Goal: Information Seeking & Learning: Learn about a topic

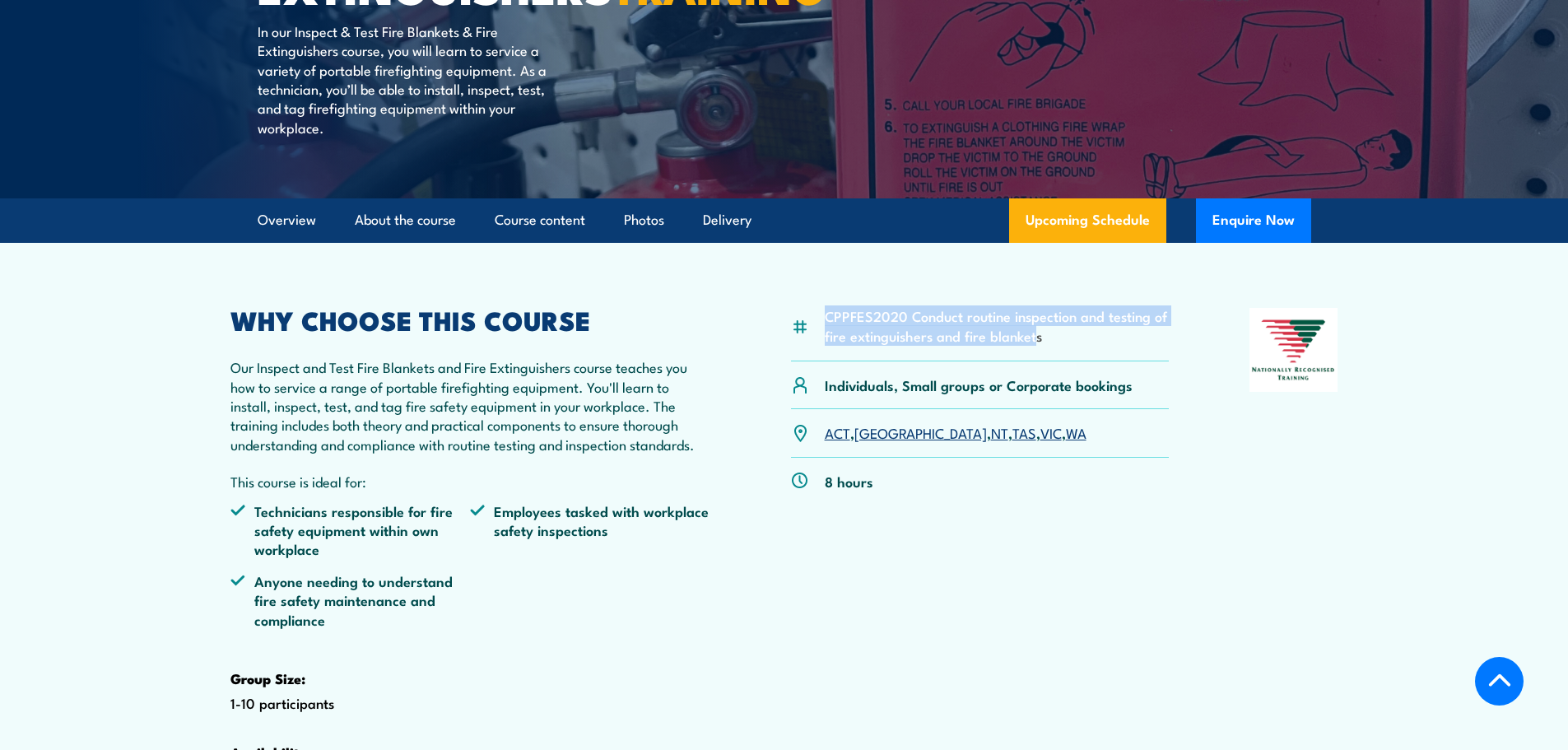
drag, startPoint x: 824, startPoint y: 354, endPoint x: 1036, endPoint y: 382, distance: 213.8
click at [1036, 345] on li "CPPFES2020 Conduct routine inspection and testing of fire extinguishers and fir…" at bounding box center [997, 325] width 345 height 39
drag, startPoint x: 1030, startPoint y: 617, endPoint x: 1013, endPoint y: 592, distance: 30.2
click at [1028, 609] on div "CPPFES2020 Conduct routine inspection and testing of fire extinguishers and fir…" at bounding box center [980, 573] width 378 height 531
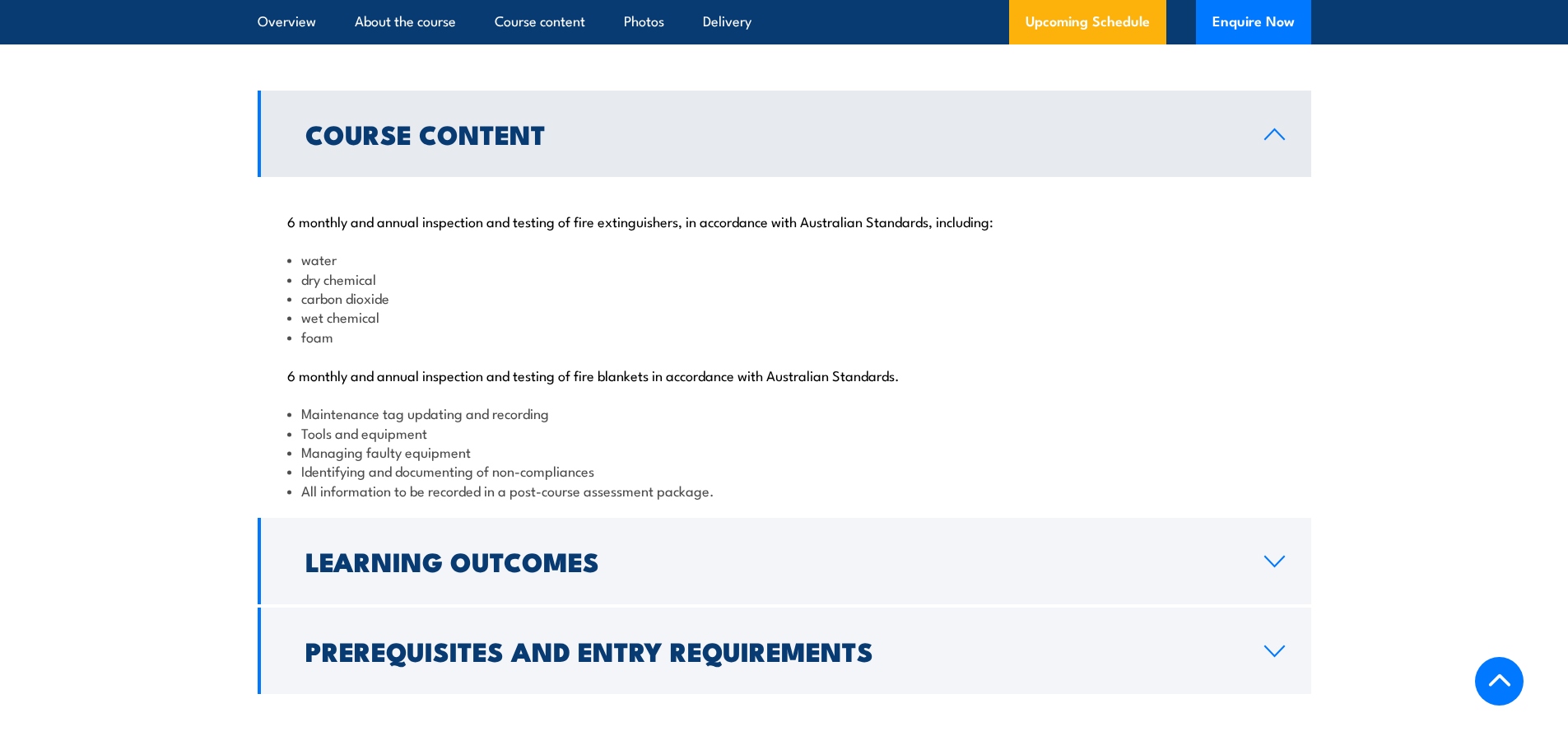
scroll to position [1728, 0]
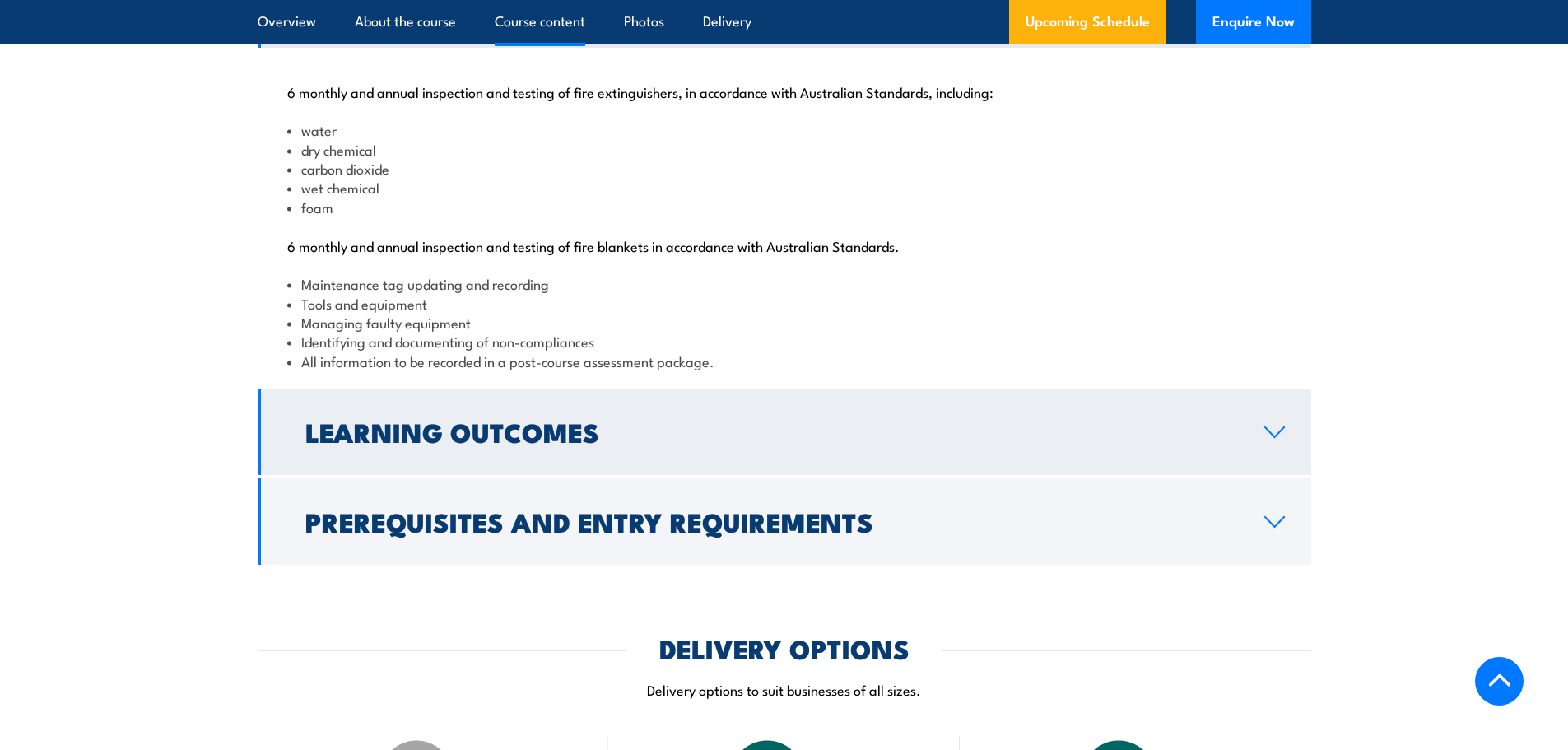
click at [1276, 437] on icon at bounding box center [1274, 432] width 19 height 10
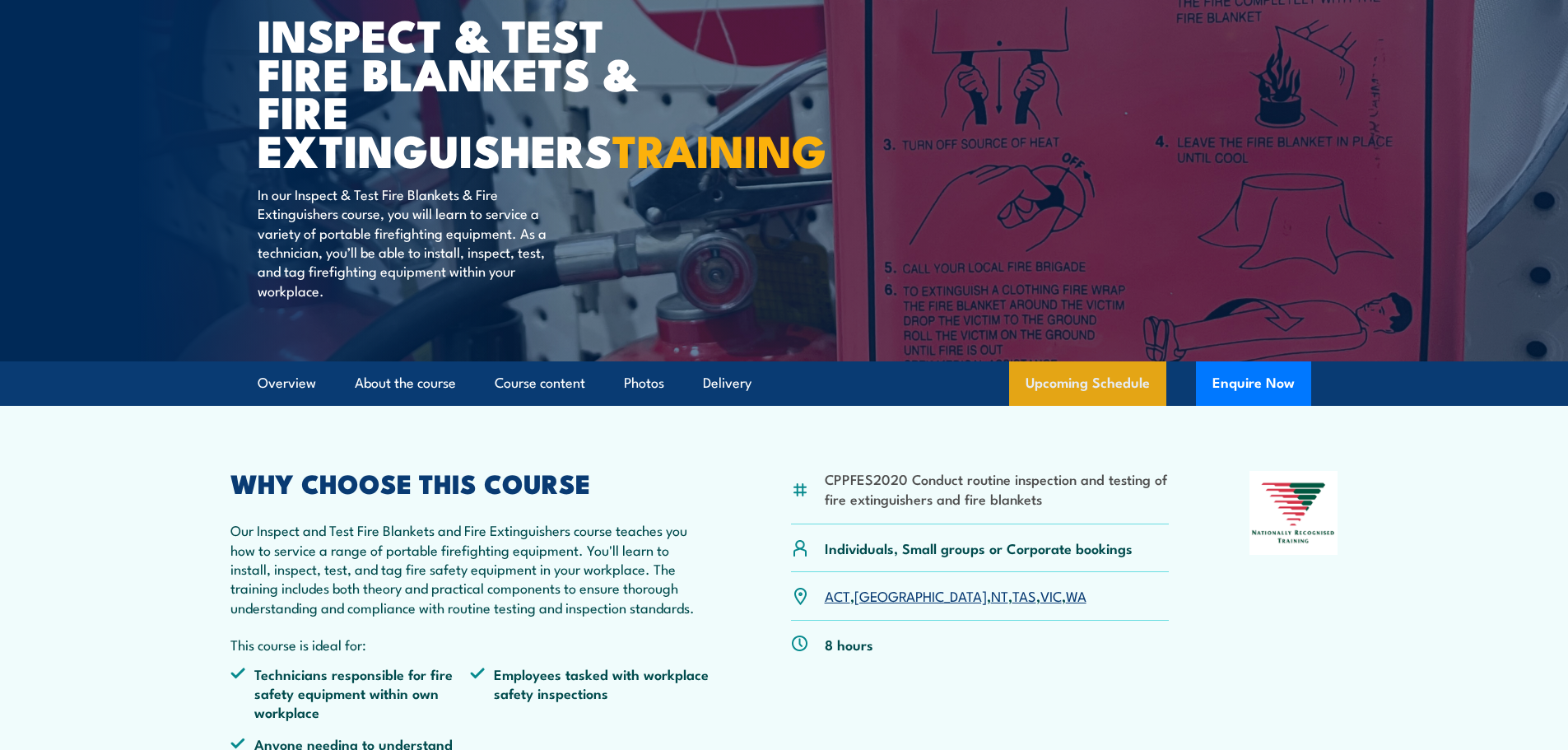
scroll to position [165, 0]
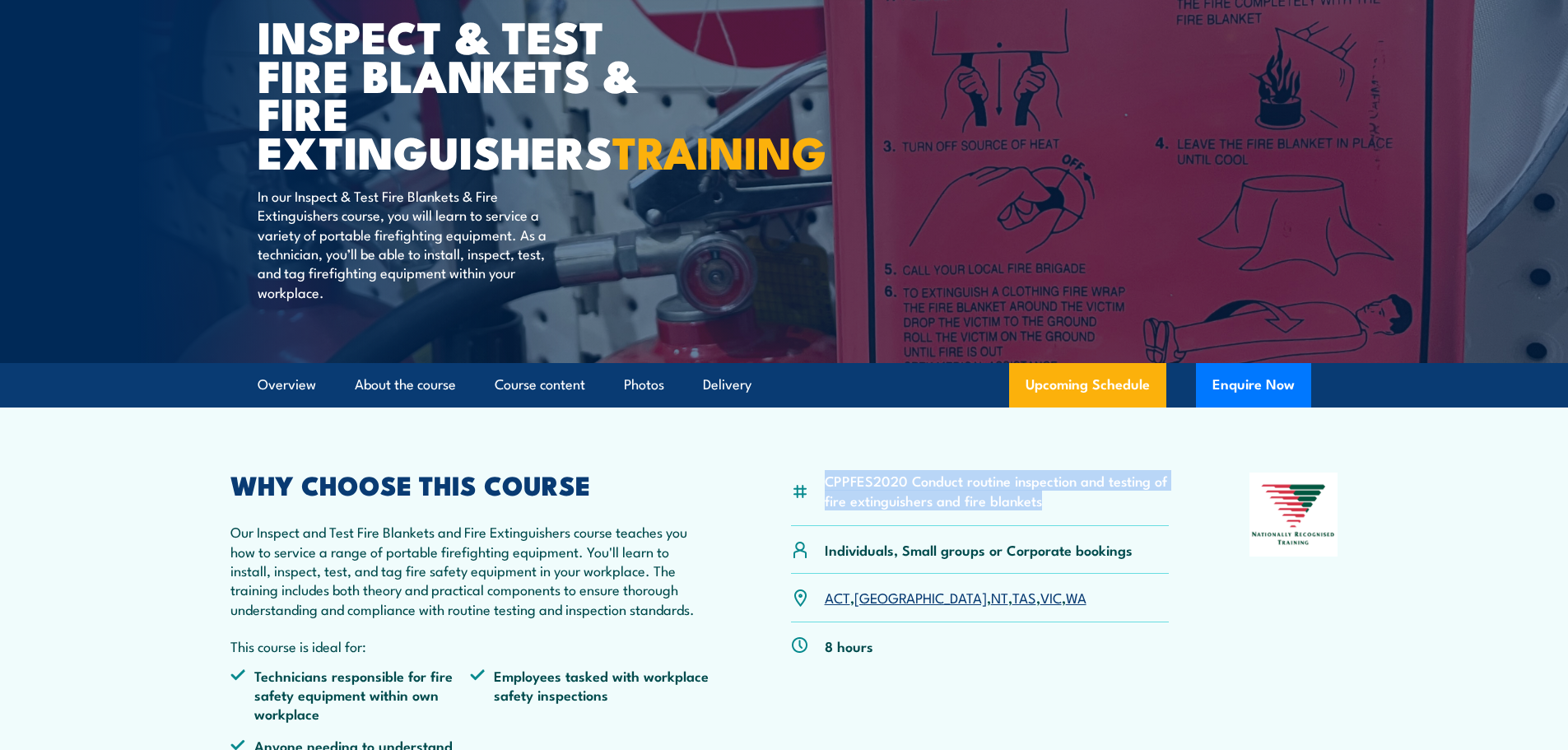
drag, startPoint x: 825, startPoint y: 516, endPoint x: 1046, endPoint y: 539, distance: 222.2
click at [1046, 509] on li "CPPFES2020 Conduct routine inspection and testing of fire extinguishers and fir…" at bounding box center [997, 490] width 345 height 39
copy li "CPPFES2020 Conduct routine inspection and testing of fire extinguishers and fir…"
click at [1414, 553] on section "CPPFES2020 Conduct routine inspection and testing of fire extinguishers and fir…" at bounding box center [784, 715] width 1568 height 616
click at [1461, 488] on section "CPPFES2020 Conduct routine inspection and testing of fire extinguishers and fir…" at bounding box center [784, 715] width 1568 height 616
